Goal: Task Accomplishment & Management: Use online tool/utility

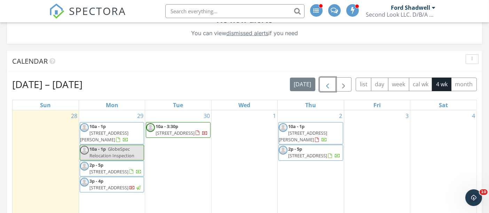
click at [331, 82] on span "button" at bounding box center [328, 84] width 8 height 8
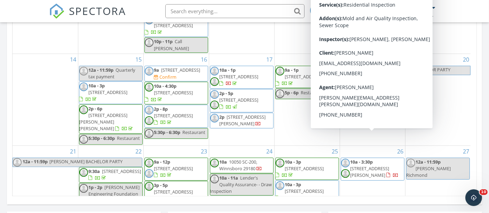
click at [386, 165] on span "3128 Barnes Springs Rd , Columbia 29204" at bounding box center [370, 171] width 39 height 13
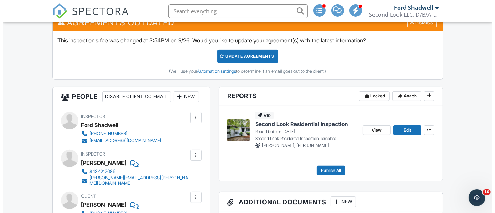
scroll to position [196, 0]
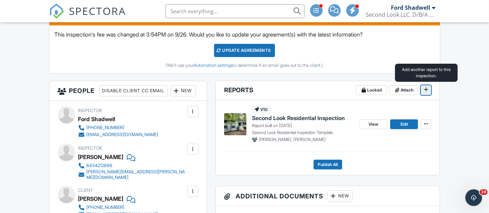
click at [426, 91] on span at bounding box center [426, 89] width 7 height 7
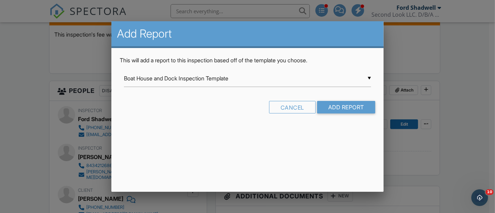
click at [199, 75] on div "▼ Boat House and Dock Inspection Template Boat House and Dock Inspection Templa…" at bounding box center [247, 78] width 247 height 17
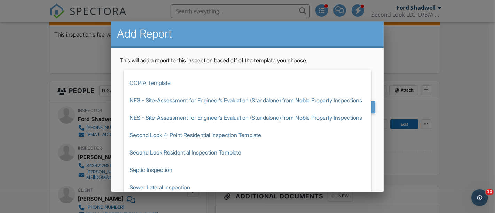
scroll to position [63, 0]
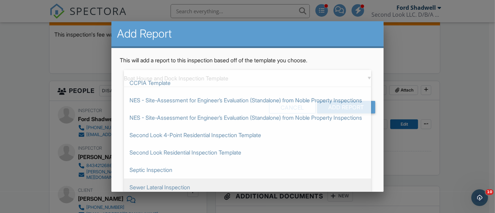
click at [172, 185] on span "Sewer Lateral Inspection" at bounding box center [247, 187] width 247 height 17
type input "Sewer Lateral Inspection"
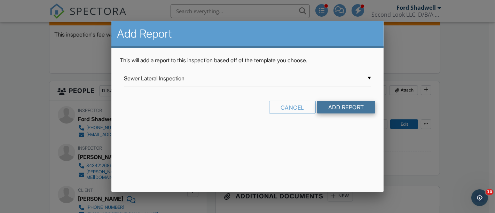
click at [350, 105] on input "Add Report" at bounding box center [346, 107] width 58 height 13
